Goal: Task Accomplishment & Management: Manage account settings

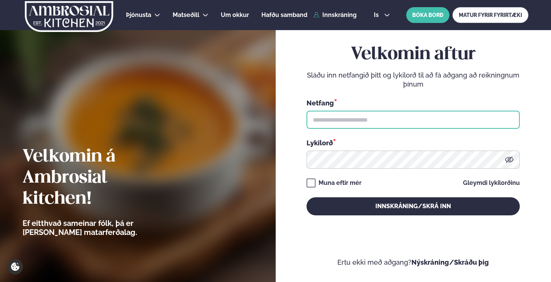
type input "**********"
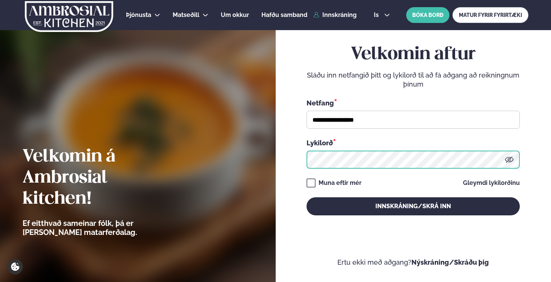
click at [413, 206] on button "Innskráning/Skrá inn" at bounding box center [413, 206] width 213 height 18
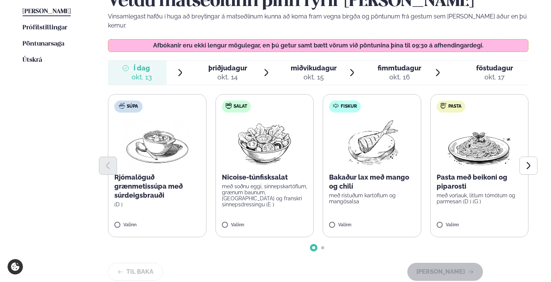
scroll to position [210, 0]
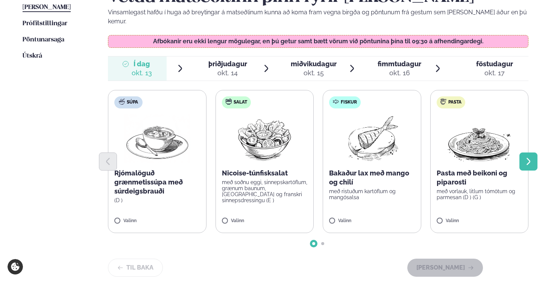
click at [525, 157] on icon "Next slide" at bounding box center [528, 161] width 9 height 9
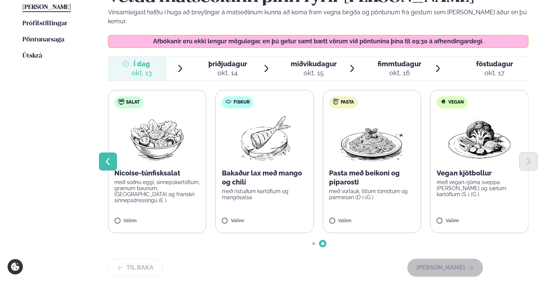
click at [112, 157] on icon "Previous slide" at bounding box center [107, 161] width 9 height 9
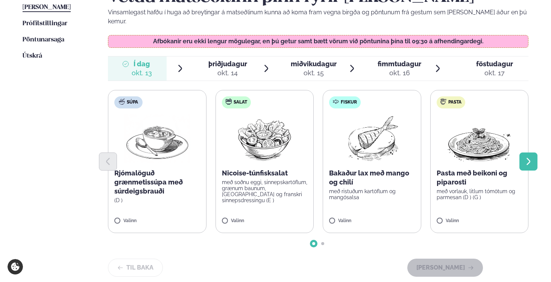
click at [529, 157] on icon "Next slide" at bounding box center [528, 161] width 9 height 9
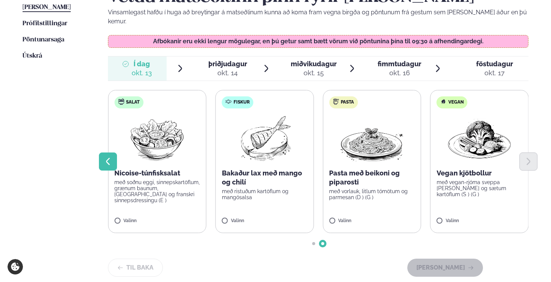
click at [109, 157] on icon "Previous slide" at bounding box center [107, 161] width 9 height 9
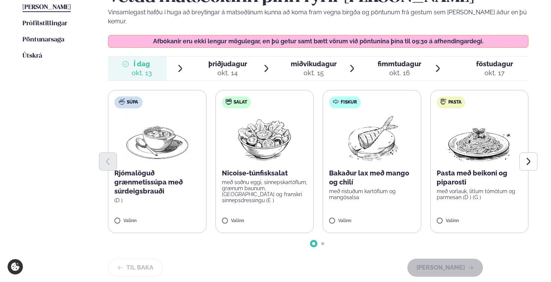
click at [450, 169] on p "Pasta með beikoni og piparosti" at bounding box center [480, 178] width 86 height 18
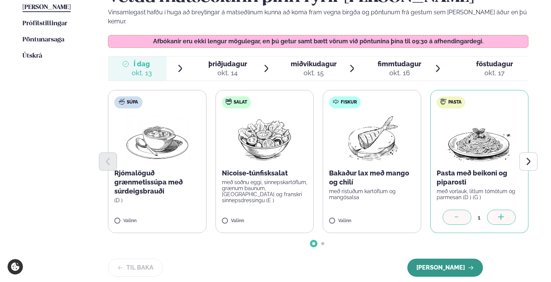
click at [459, 260] on button "[PERSON_NAME]" at bounding box center [445, 267] width 76 height 18
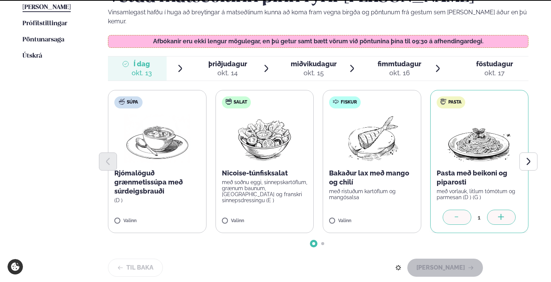
scroll to position [179, 0]
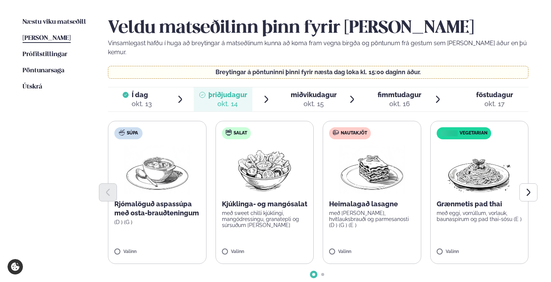
click at [353, 183] on div at bounding box center [318, 192] width 421 height 18
click at [527, 188] on icon "Next slide" at bounding box center [528, 192] width 9 height 9
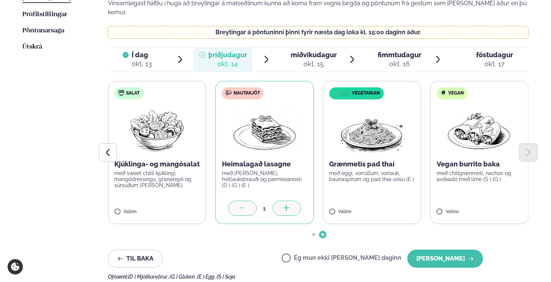
scroll to position [220, 0]
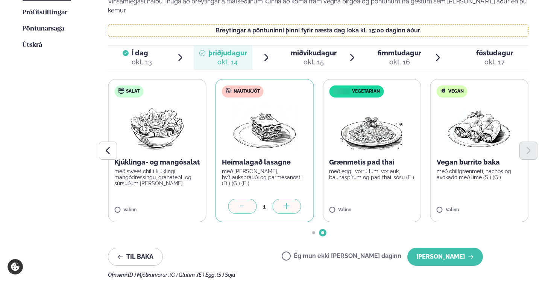
click at [416, 252] on div "Ég mun ekki [PERSON_NAME] daginn [PERSON_NAME]" at bounding box center [382, 257] width 201 height 18
click at [430, 250] on button "[PERSON_NAME]" at bounding box center [445, 257] width 76 height 18
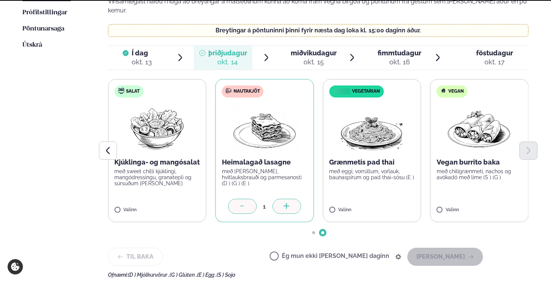
scroll to position [179, 0]
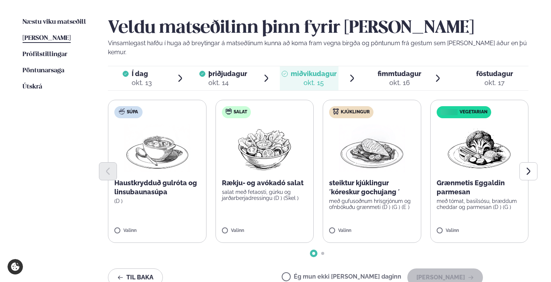
click at [337, 218] on label "Kjúklingur steiktur kjúklingur ´kóreskur gochujang ´ með gufusoðnum hrísgrjónum…" at bounding box center [372, 171] width 99 height 143
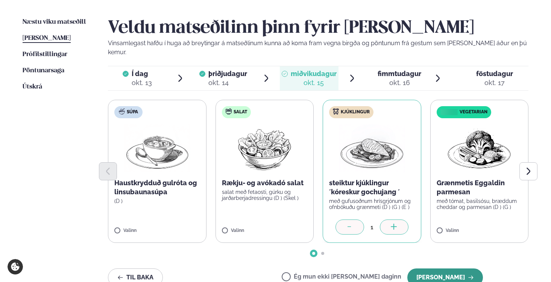
click at [441, 272] on button "[PERSON_NAME]" at bounding box center [445, 277] width 76 height 18
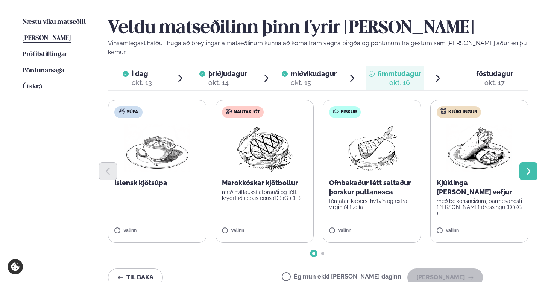
click at [527, 167] on icon "Next slide" at bounding box center [528, 171] width 9 height 9
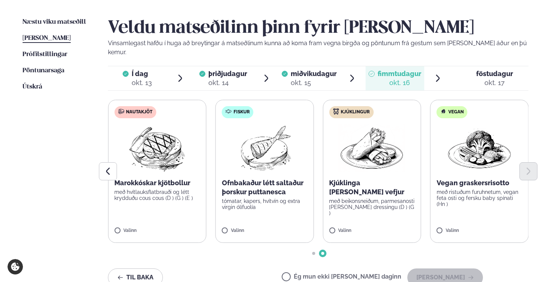
click at [335, 198] on p "með beikonsneiðum, parmesanosti [PERSON_NAME] dressingu (D ) (G )" at bounding box center [372, 207] width 86 height 18
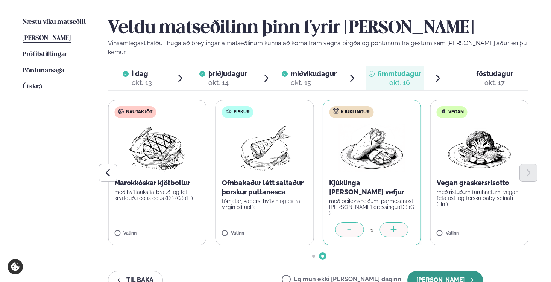
click at [451, 271] on button "[PERSON_NAME]" at bounding box center [445, 280] width 76 height 18
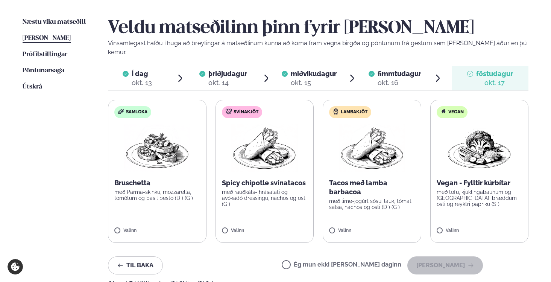
click at [376, 150] on img at bounding box center [372, 148] width 66 height 48
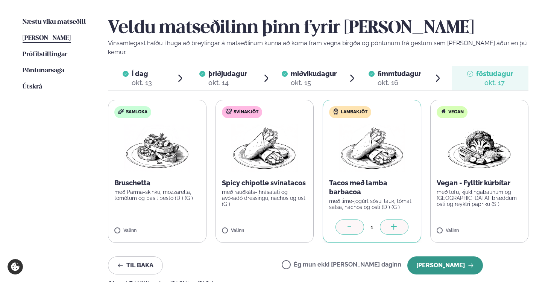
click at [440, 256] on button "[PERSON_NAME]" at bounding box center [445, 265] width 76 height 18
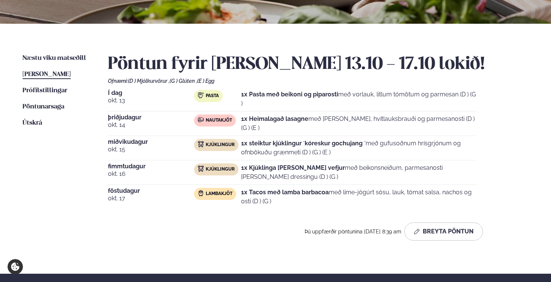
scroll to position [146, 0]
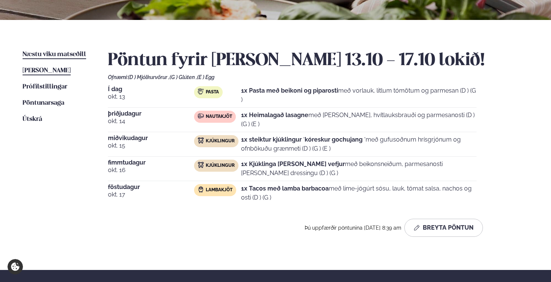
click at [57, 54] on span "Næstu viku matseðill" at bounding box center [55, 54] width 64 height 6
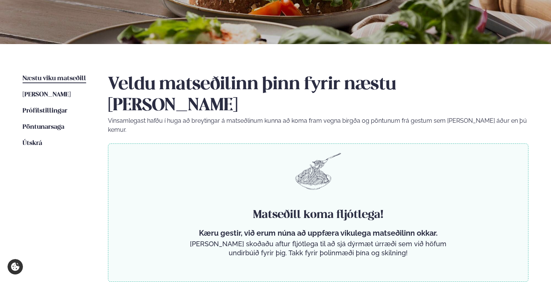
scroll to position [140, 0]
